Goal: Task Accomplishment & Management: Use online tool/utility

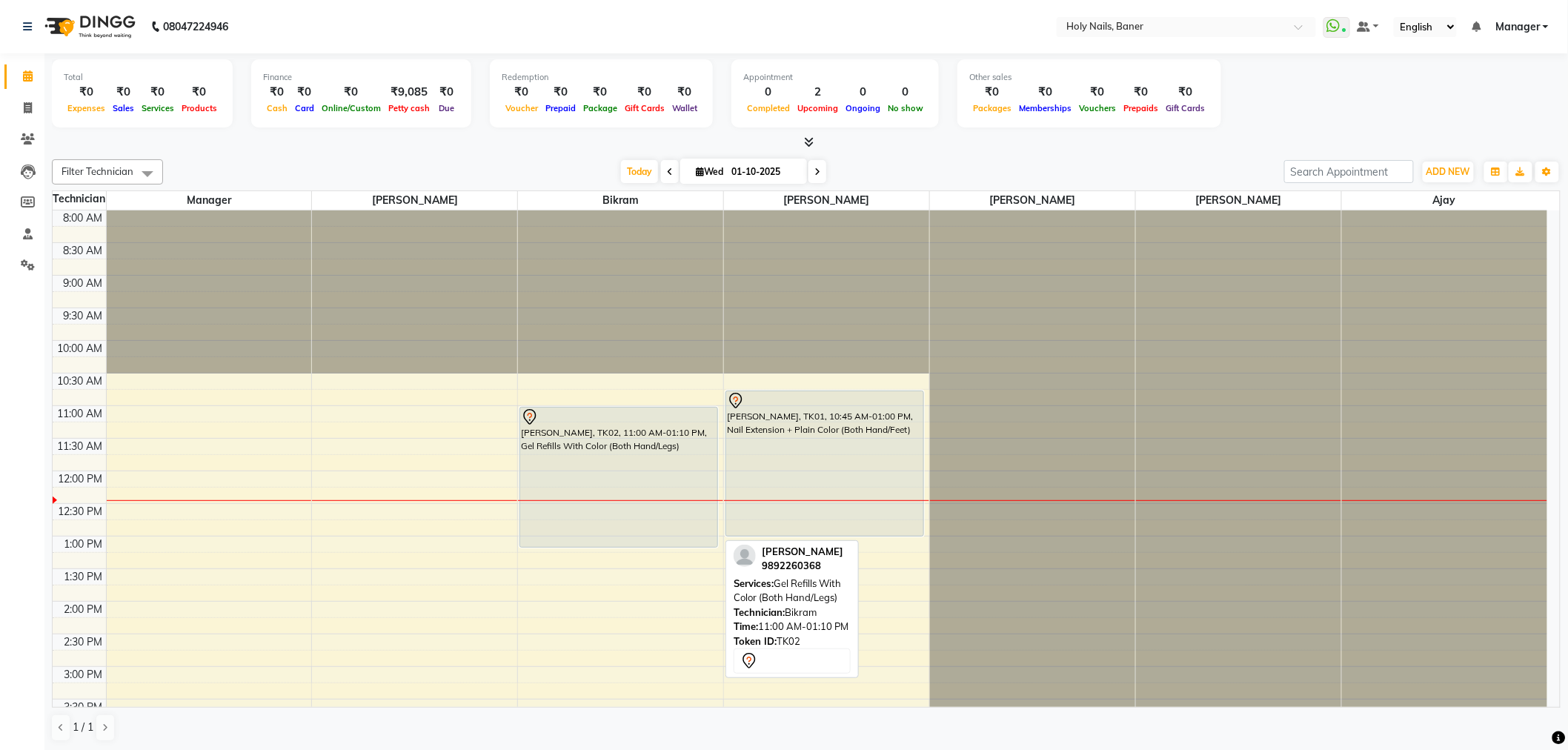
click at [548, 430] on div "[PERSON_NAME], TK02, 11:00 AM-01:10 PM, Gel Refills With Color (Both Hand/Legs)" at bounding box center [619, 477] width 197 height 139
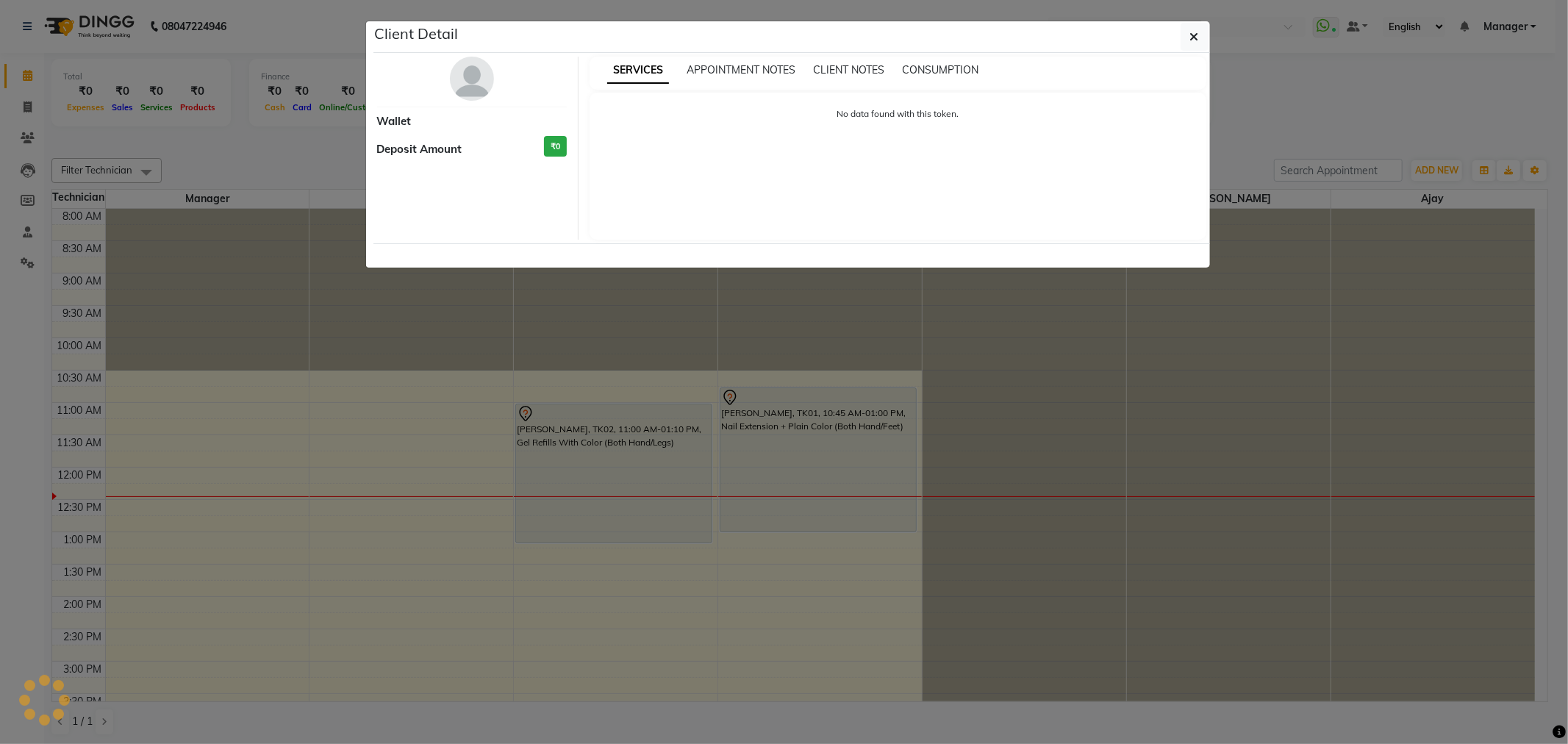
select select "7"
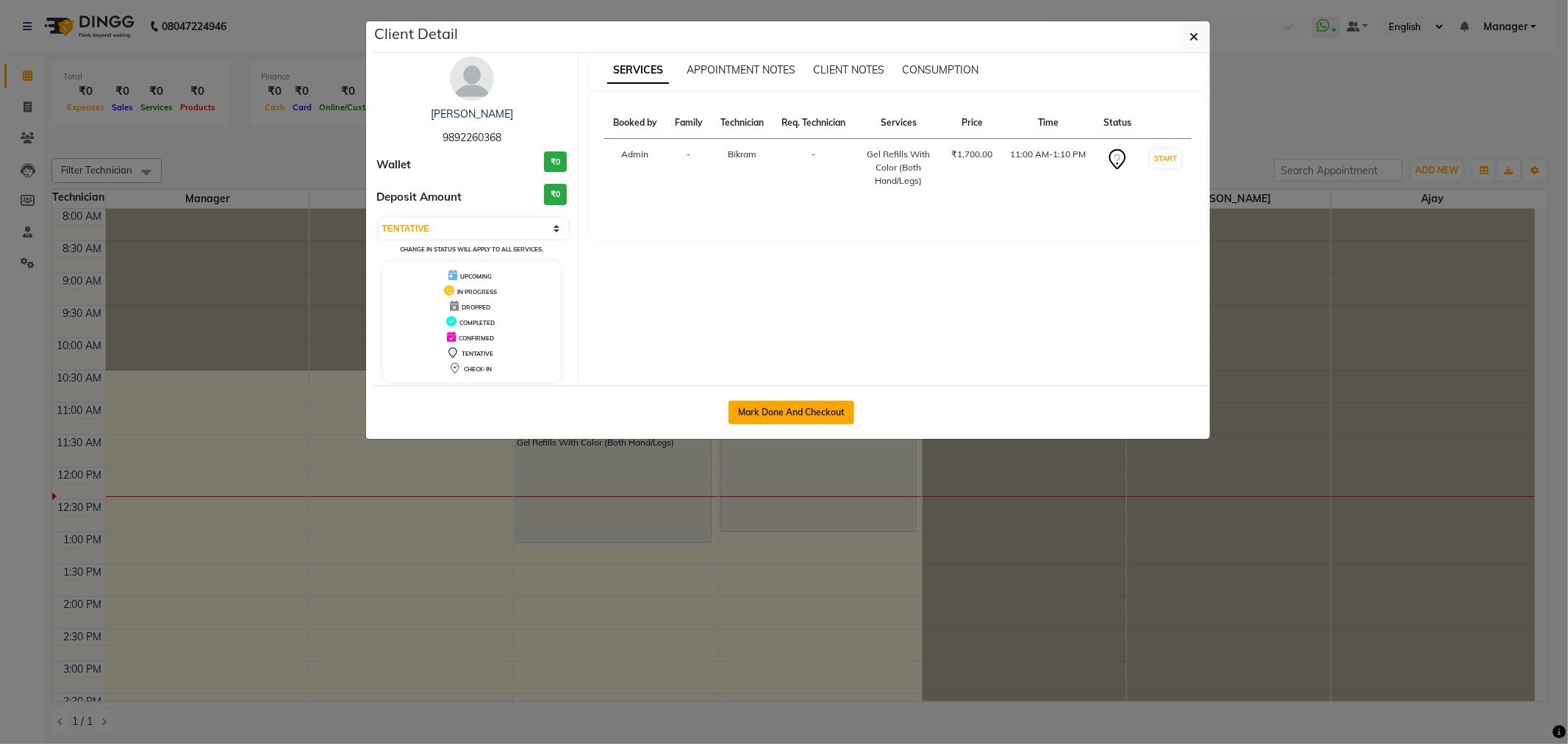
click at [807, 410] on button "Mark Done And Checkout" at bounding box center [791, 413] width 126 height 24
select select "5445"
select select "service"
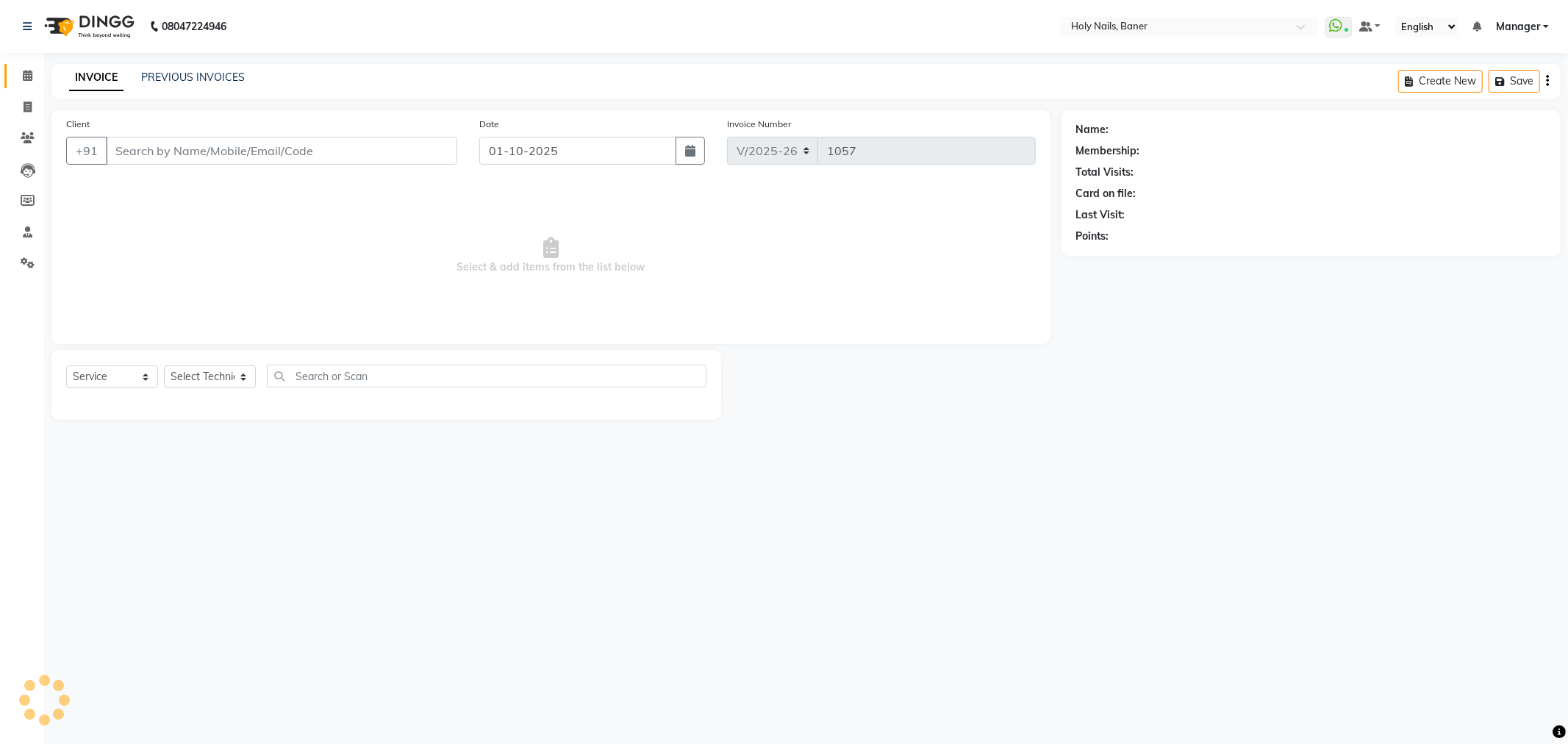
type input "98******68"
select select "58118"
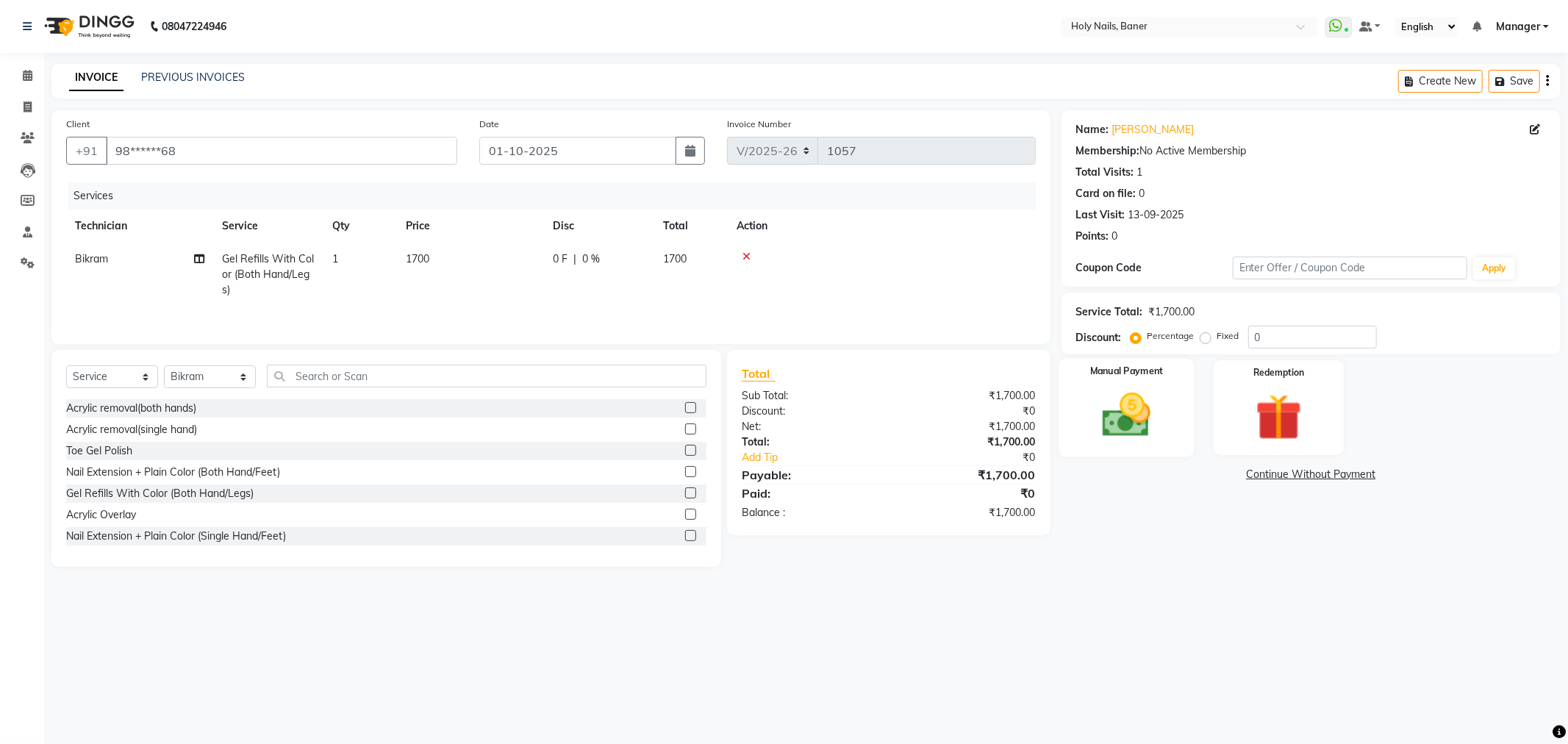
click at [1140, 397] on img at bounding box center [1127, 415] width 78 height 56
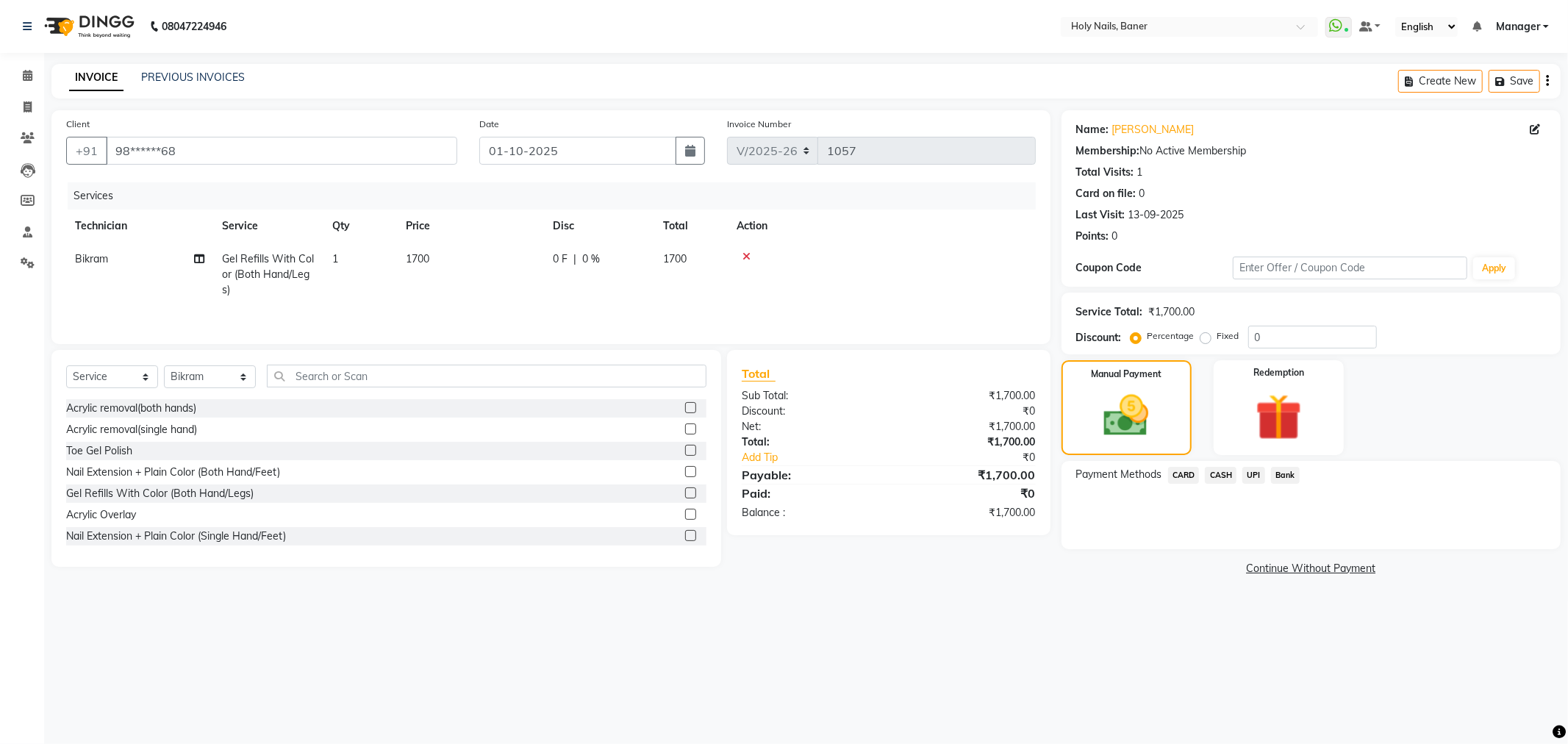
click at [1182, 475] on span "CARD" at bounding box center [1184, 476] width 32 height 17
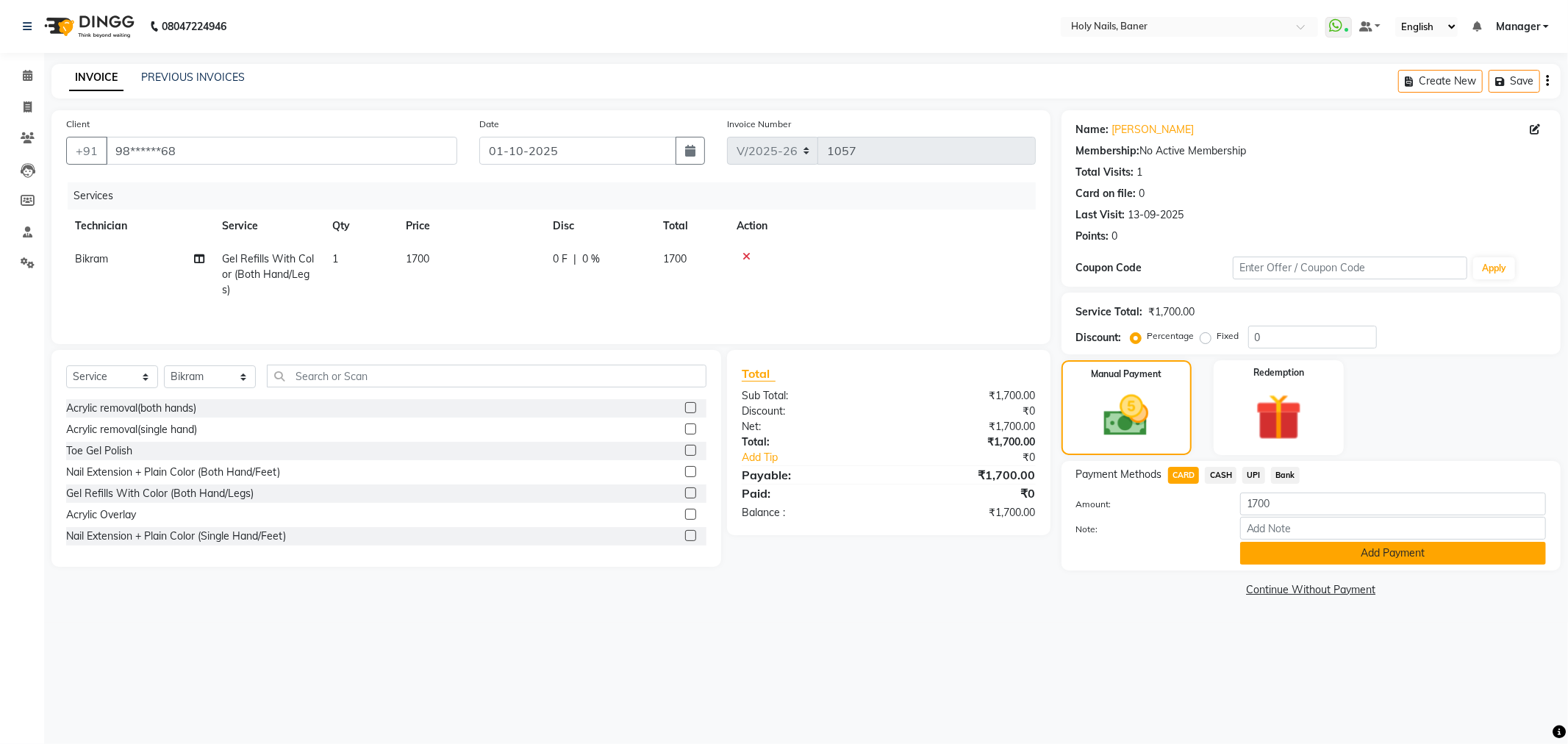
click at [1376, 553] on button "Add Payment" at bounding box center [1393, 553] width 306 height 23
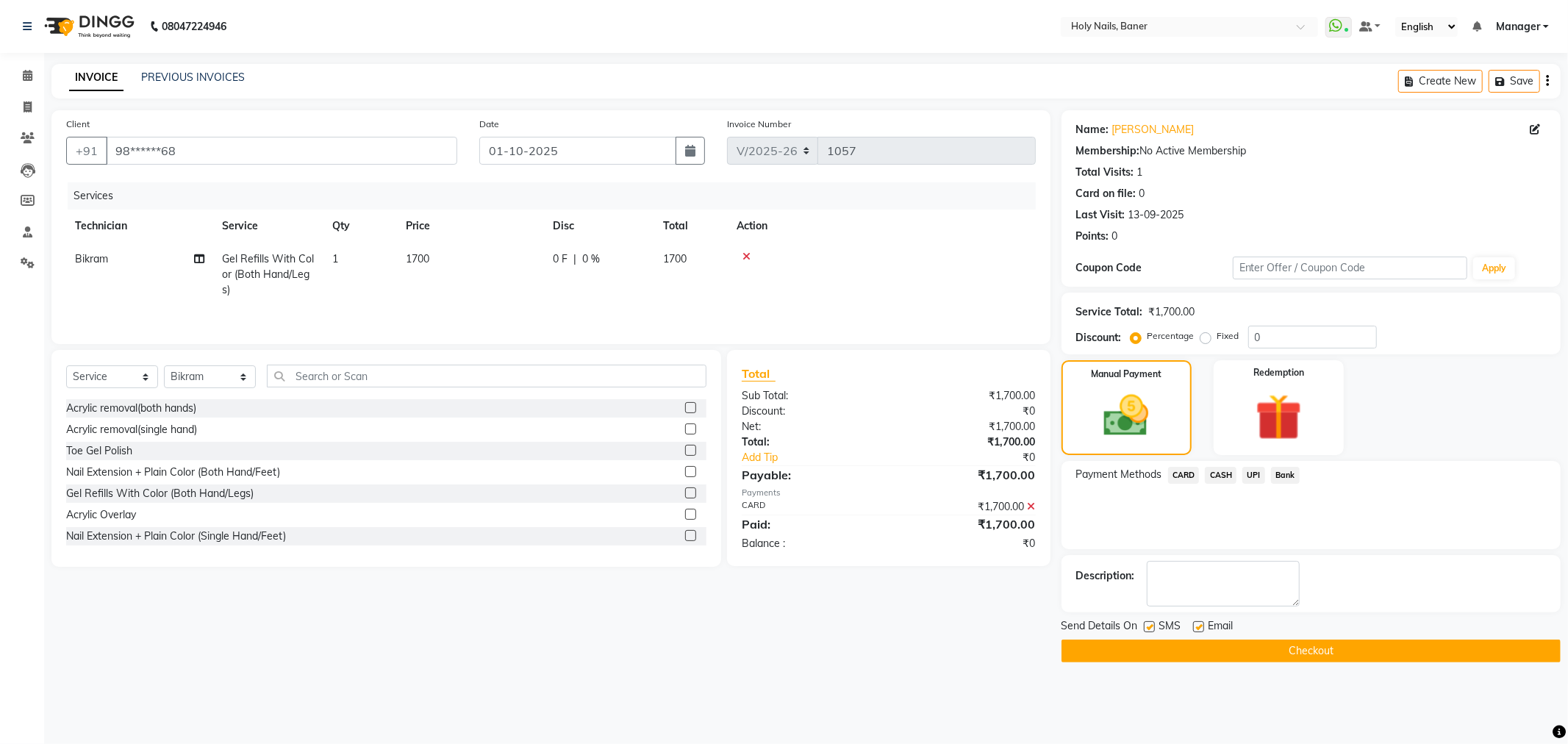
click at [1333, 650] on button "Checkout" at bounding box center [1311, 651] width 499 height 23
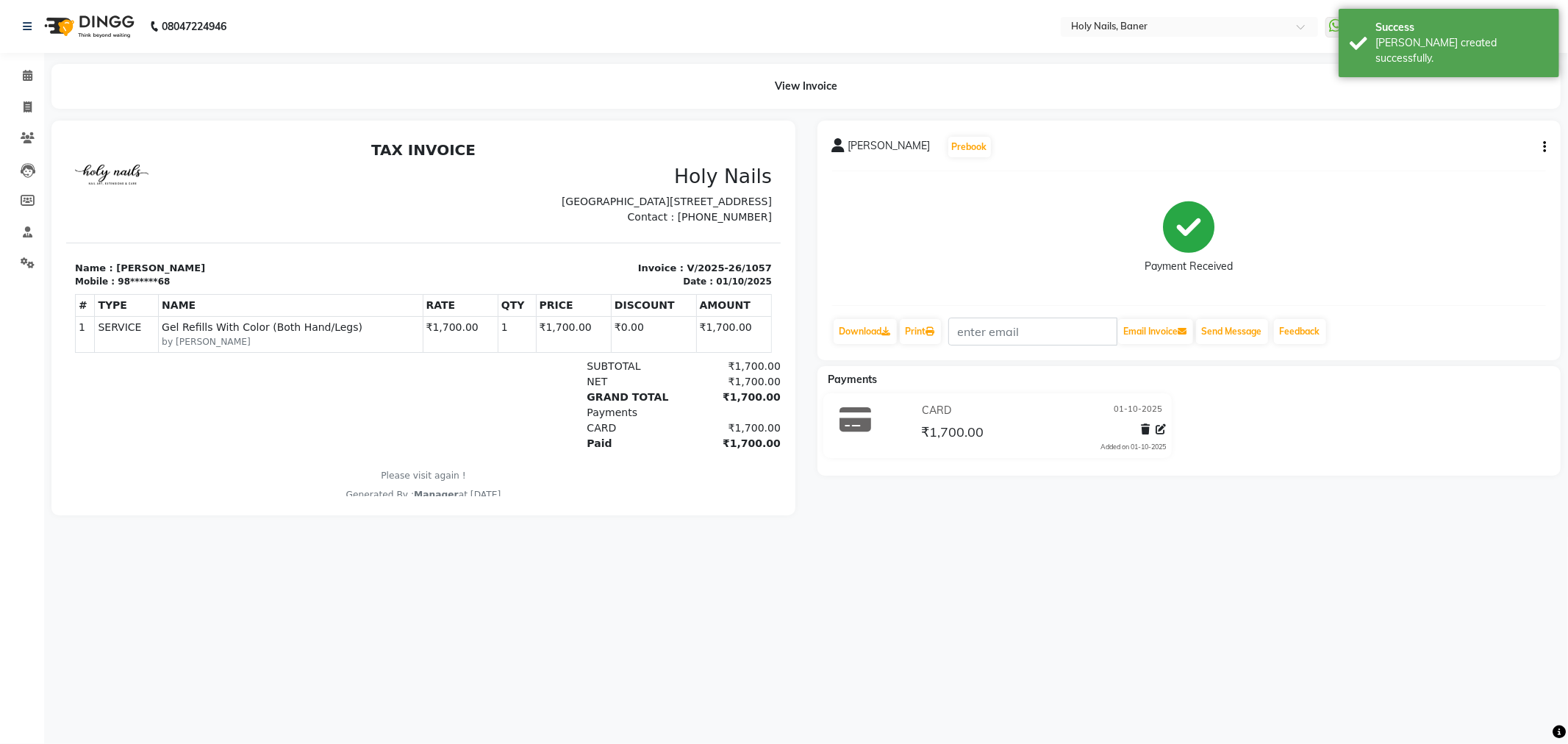
select select "service"
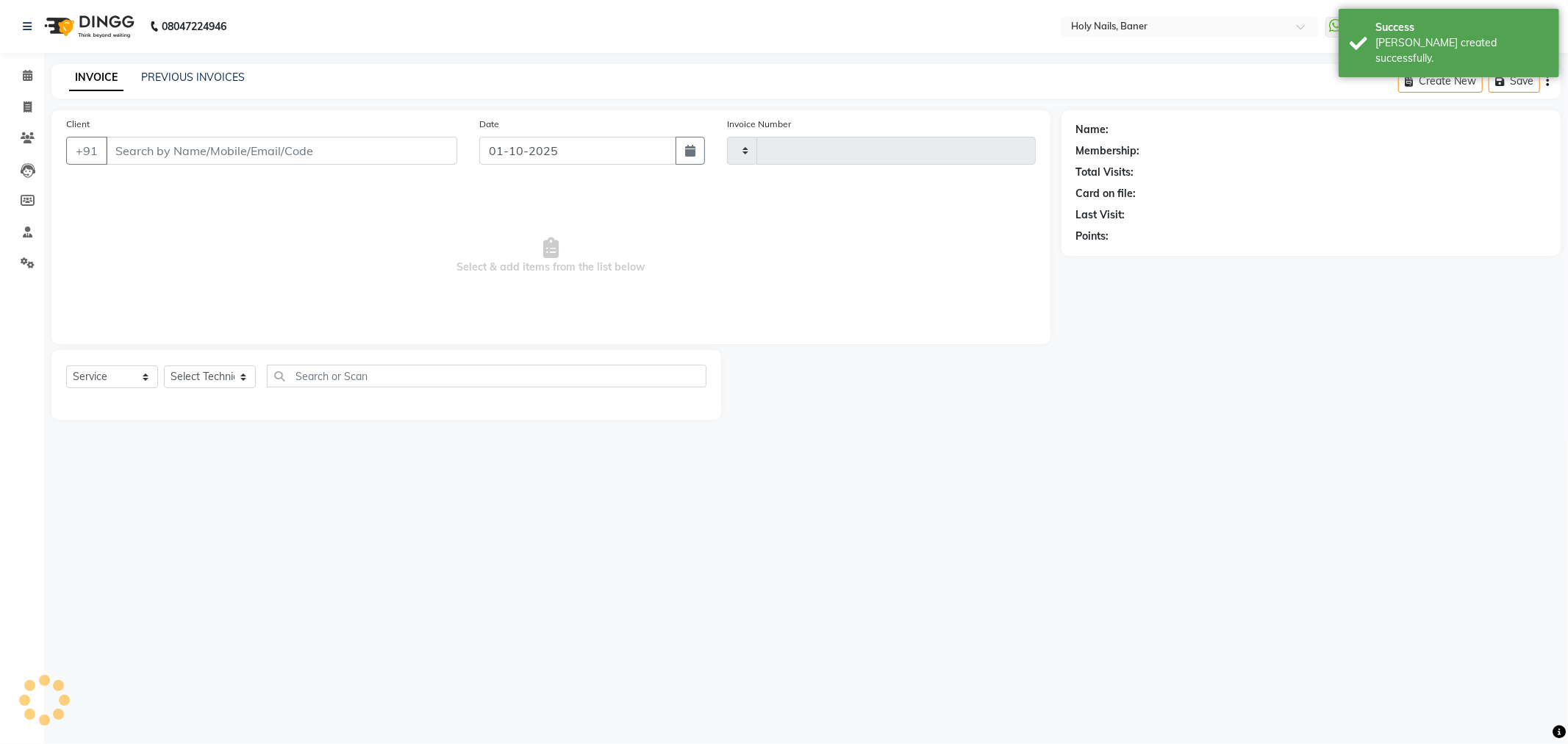
type input "1058"
select select "5445"
type input "98******68"
select select "58118"
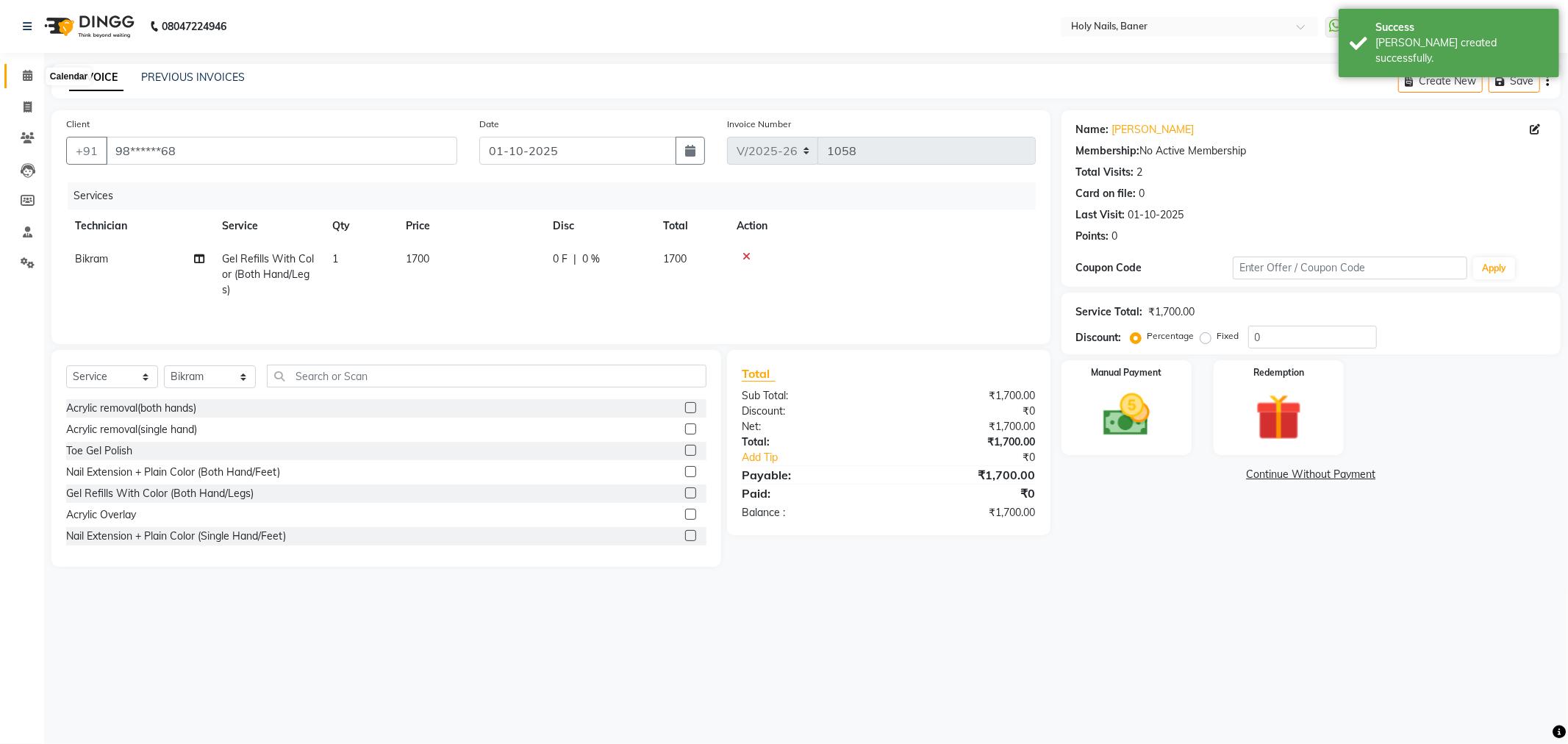
click at [32, 78] on span at bounding box center [27, 76] width 26 height 17
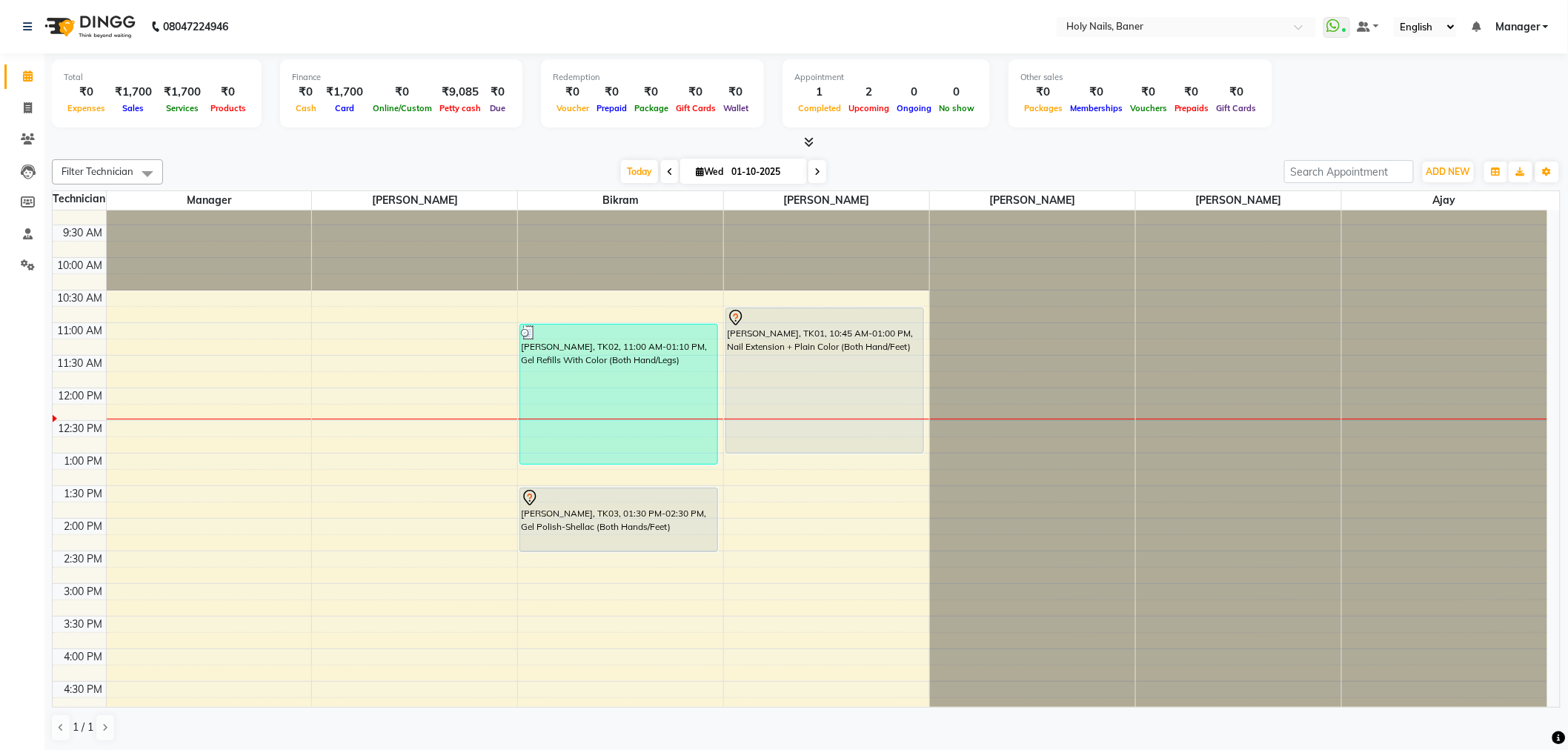
scroll to position [82, 0]
